Goal: Task Accomplishment & Management: Use online tool/utility

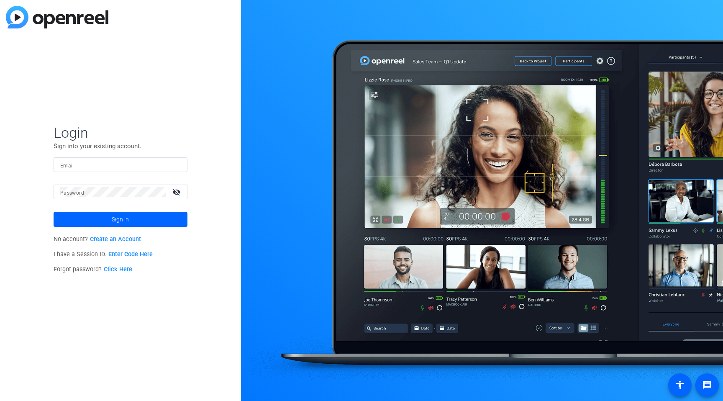
click at [99, 167] on input "Email" at bounding box center [120, 165] width 121 height 10
type input "[EMAIL_ADDRESS][PERSON_NAME][DOMAIN_NAME]"
click at [90, 197] on div at bounding box center [112, 192] width 105 height 15
click at [54, 212] on button "Sign in" at bounding box center [121, 219] width 134 height 15
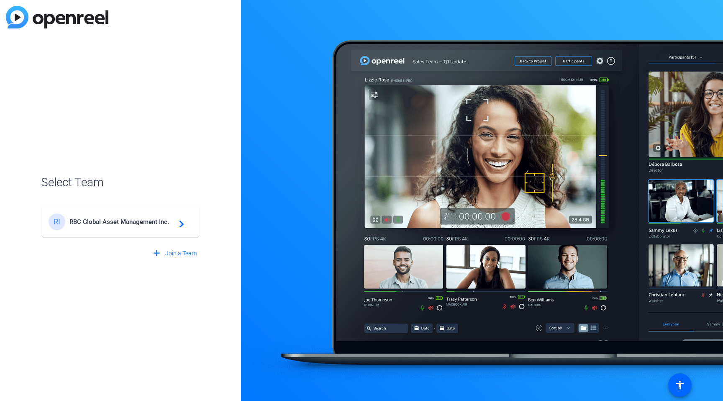
click at [62, 210] on mat-card-content "RI RBC Global Asset Management Inc. navigate_next" at bounding box center [120, 222] width 157 height 30
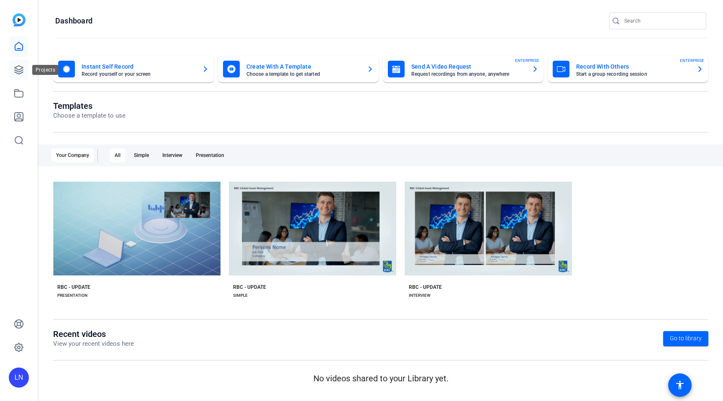
click at [20, 72] on icon at bounding box center [19, 70] width 10 height 10
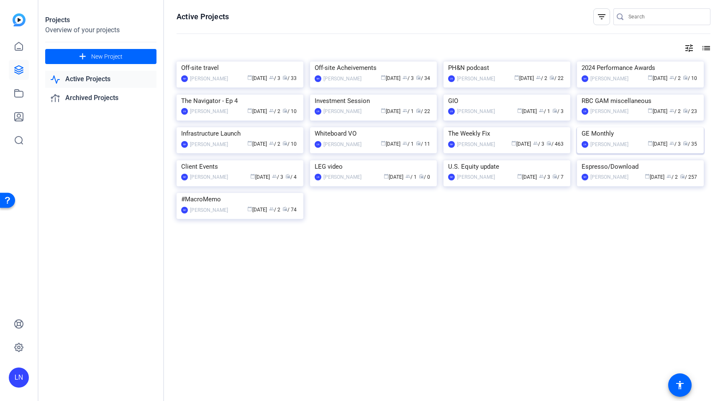
click at [599, 127] on img at bounding box center [640, 127] width 127 height 0
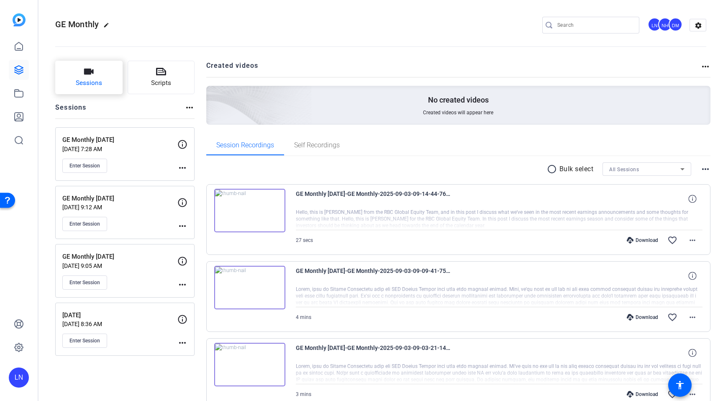
click at [103, 79] on button "Sessions" at bounding box center [88, 77] width 67 height 33
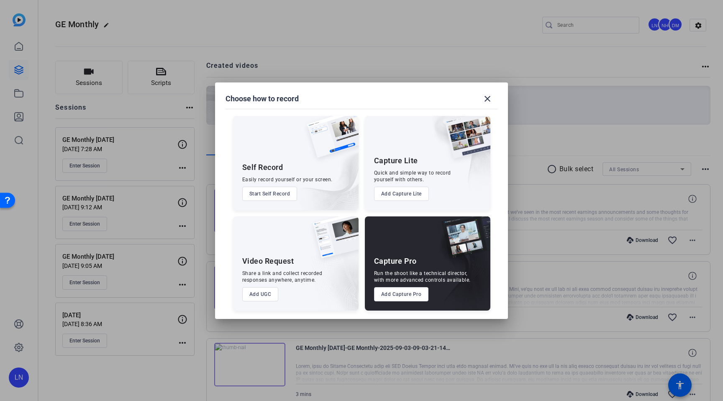
click at [404, 296] on button "Add Capture Pro" at bounding box center [401, 294] width 55 height 14
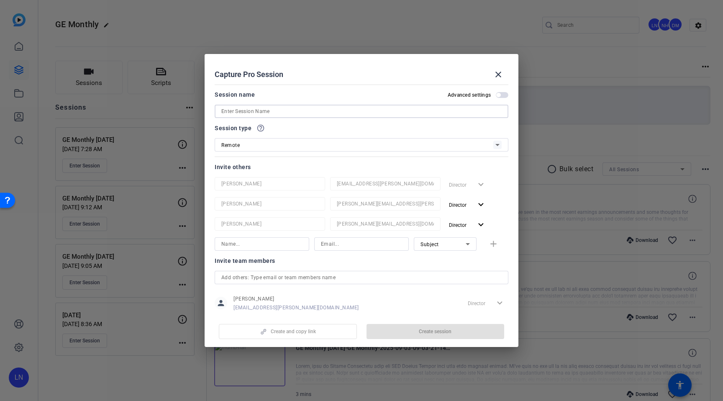
click at [332, 113] on input at bounding box center [361, 111] width 280 height 10
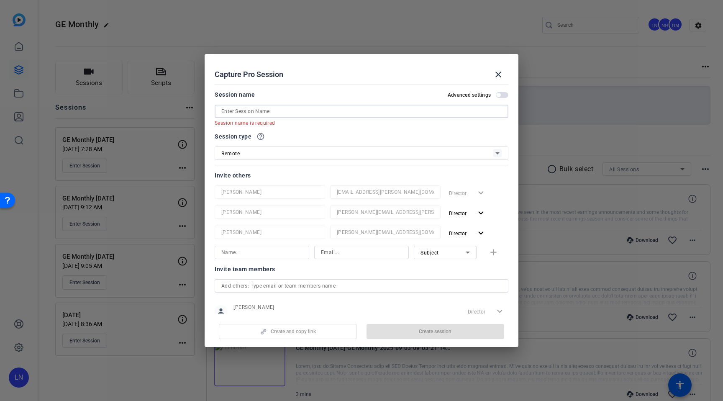
click at [280, 113] on input at bounding box center [361, 111] width 280 height 10
click at [498, 74] on mat-icon "close" at bounding box center [498, 74] width 10 height 10
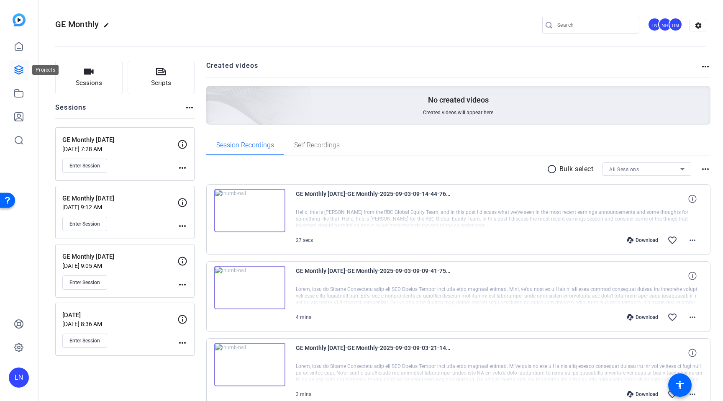
click at [24, 68] on link at bounding box center [19, 70] width 20 height 20
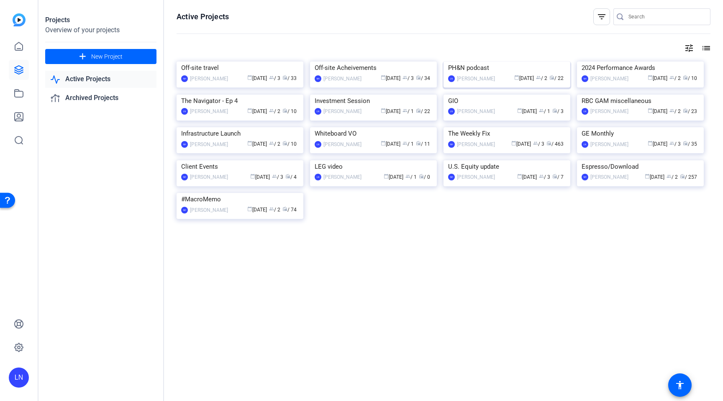
click at [481, 74] on div "PH&N podcast" at bounding box center [507, 68] width 118 height 13
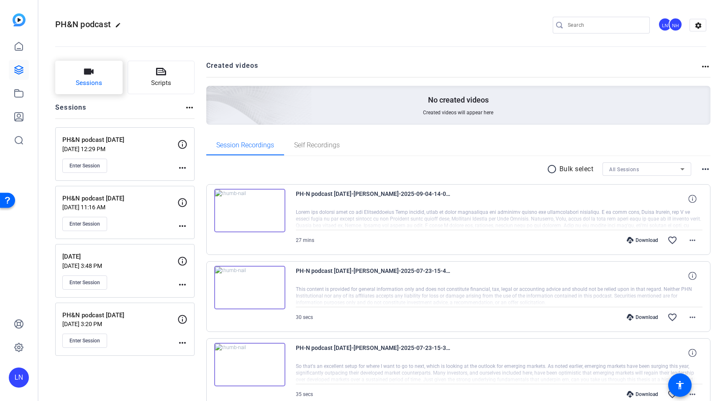
click at [95, 79] on span "Sessions" at bounding box center [89, 83] width 26 height 10
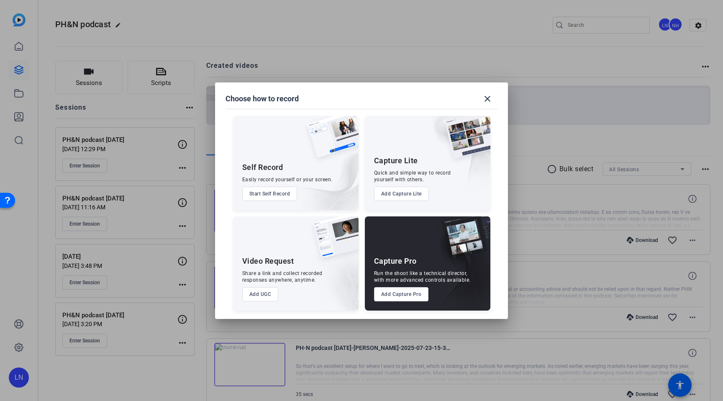
click at [398, 294] on button "Add Capture Pro" at bounding box center [401, 294] width 55 height 14
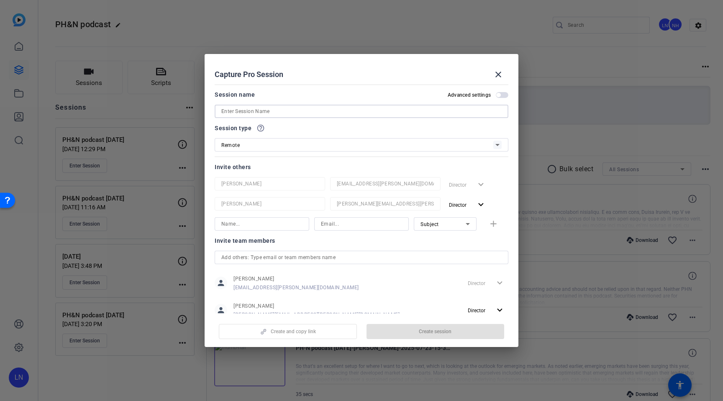
click at [358, 111] on input at bounding box center [361, 111] width 280 height 10
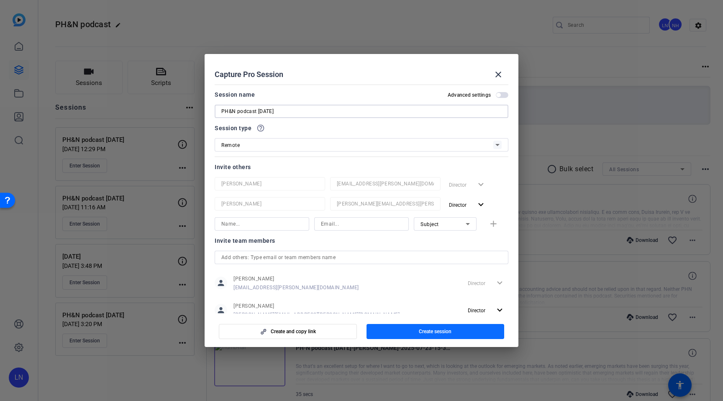
type input "PH&N podcast [DATE]"
click at [406, 333] on span "button" at bounding box center [436, 331] width 138 height 20
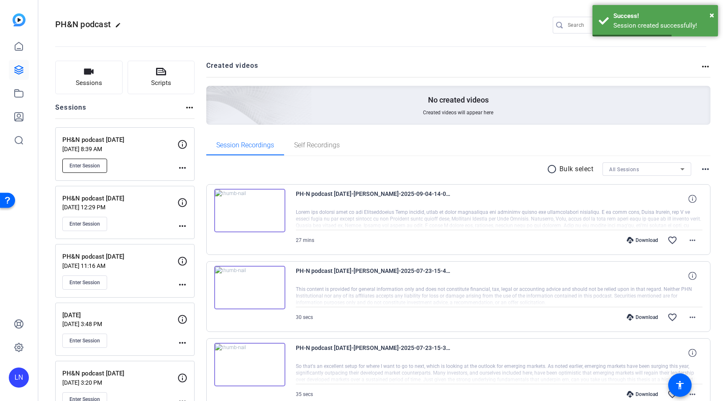
click at [97, 164] on span "Enter Session" at bounding box center [84, 165] width 31 height 7
